Goal: Task Accomplishment & Management: Use online tool/utility

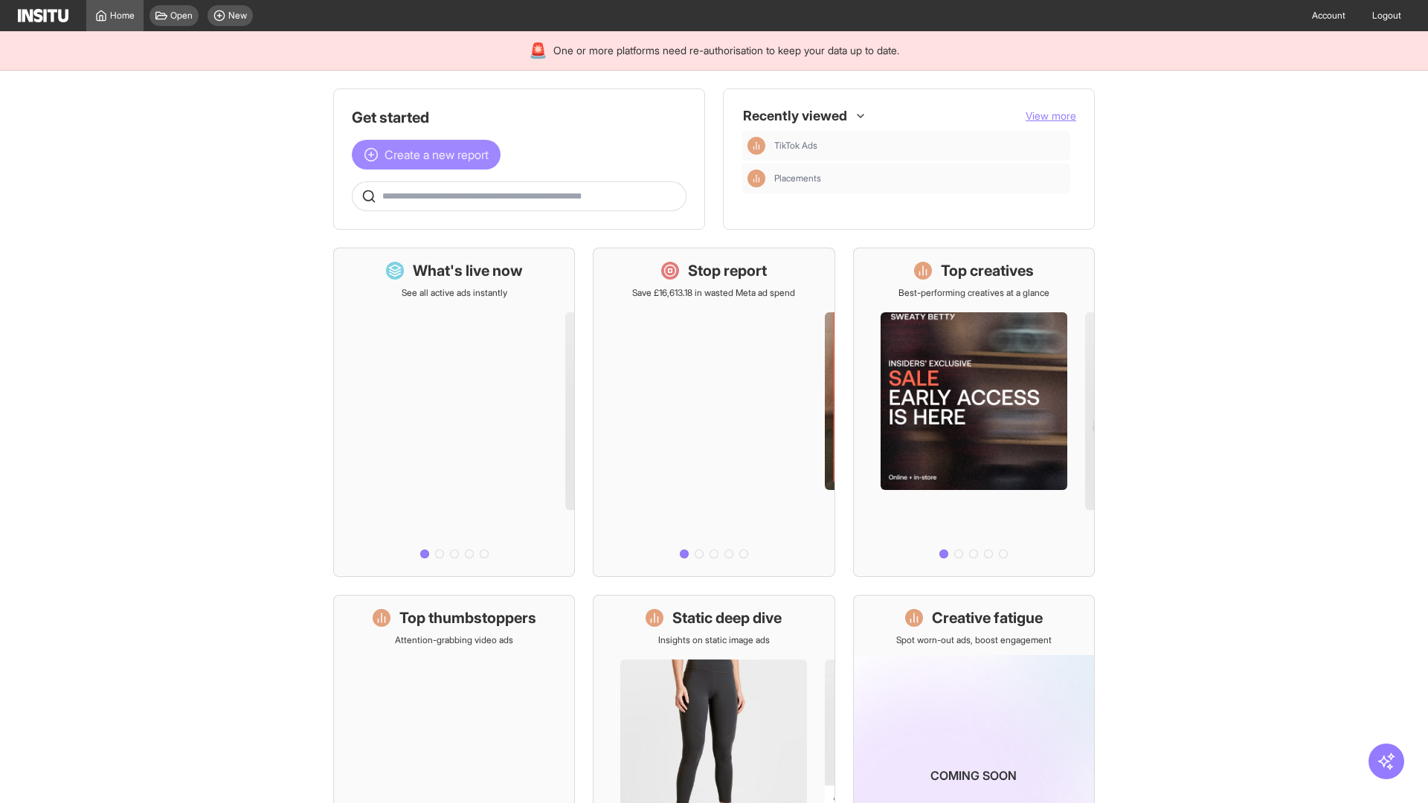
click at [430, 155] on span "Create a new report" at bounding box center [436, 155] width 104 height 18
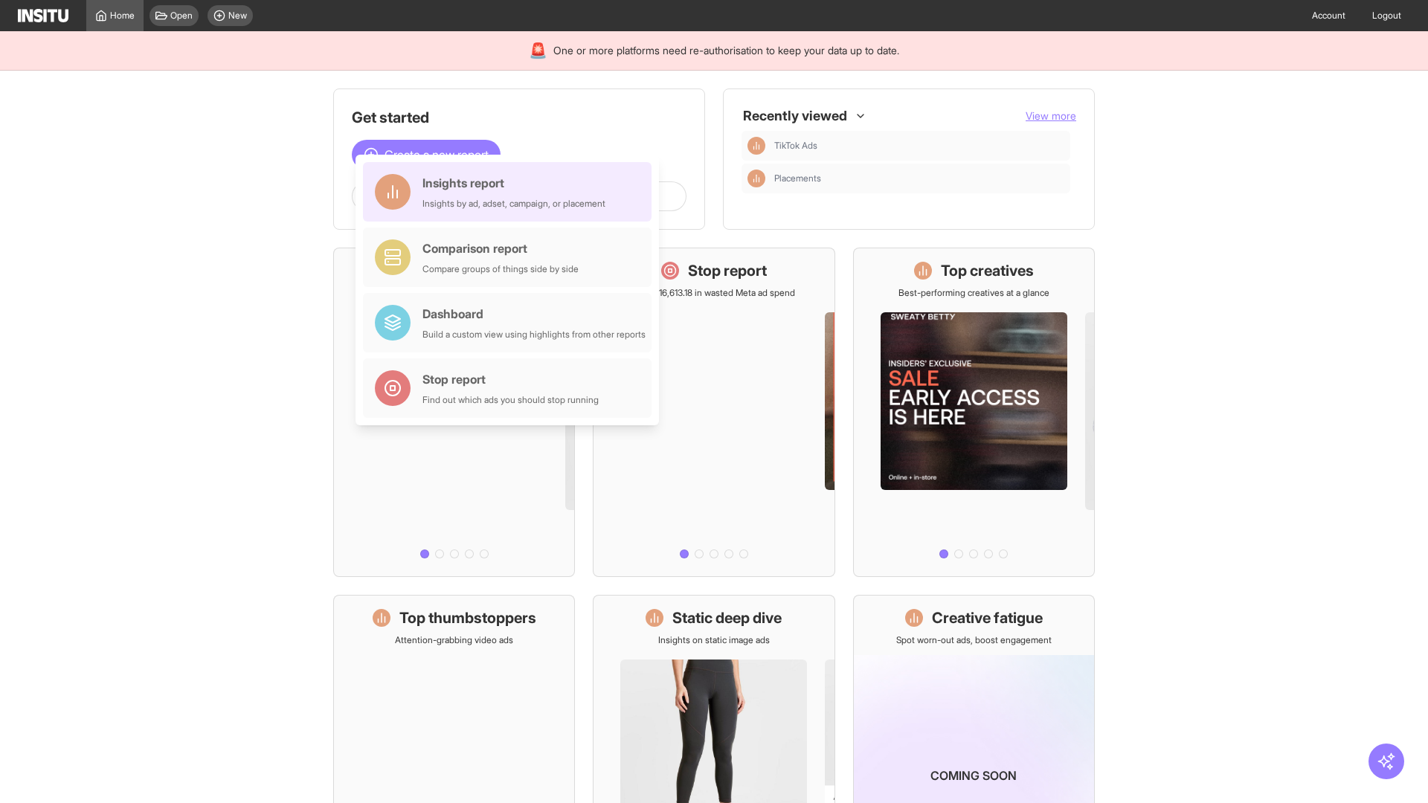
click at [511, 192] on div "Insights report Insights by ad, adset, campaign, or placement" at bounding box center [513, 192] width 183 height 36
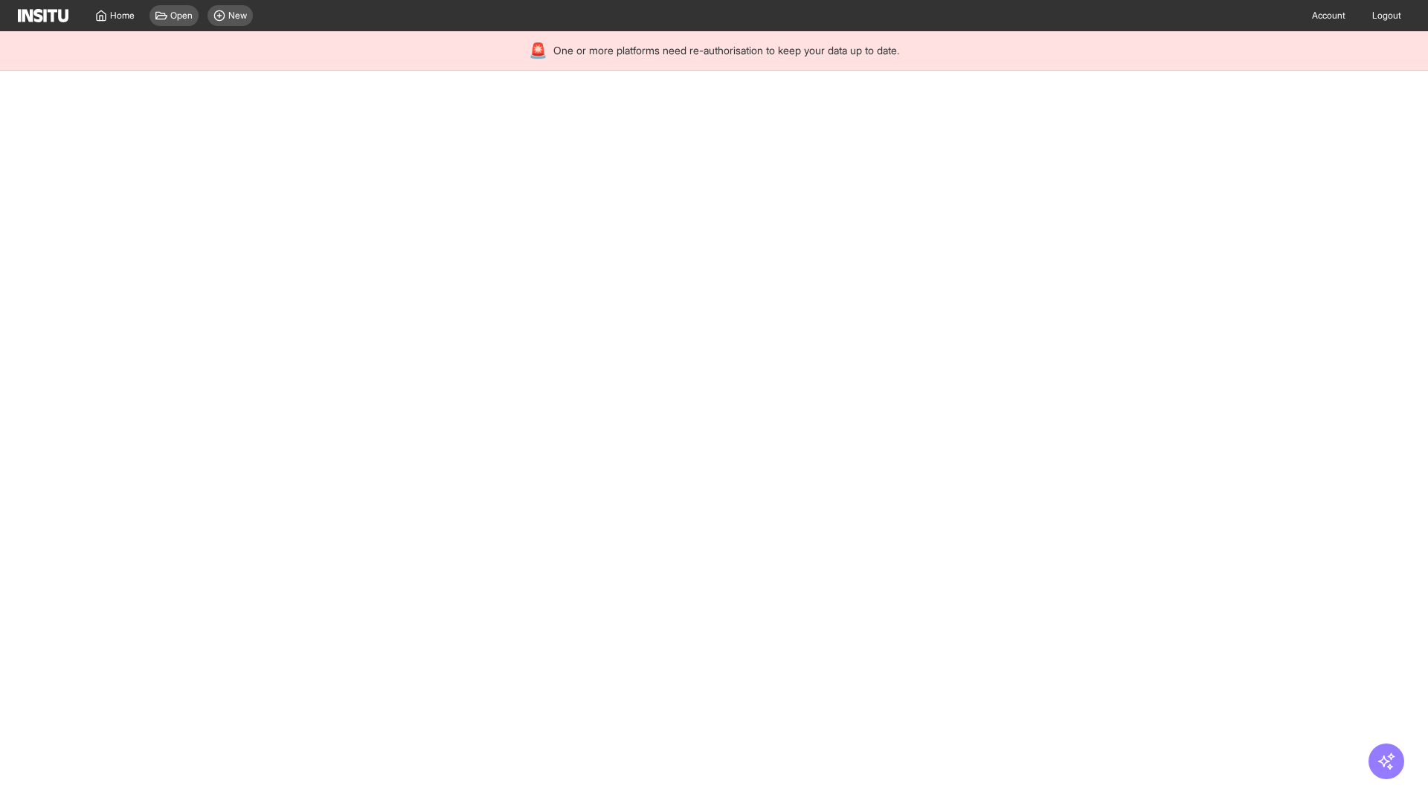
select select "**"
